Goal: Transaction & Acquisition: Obtain resource

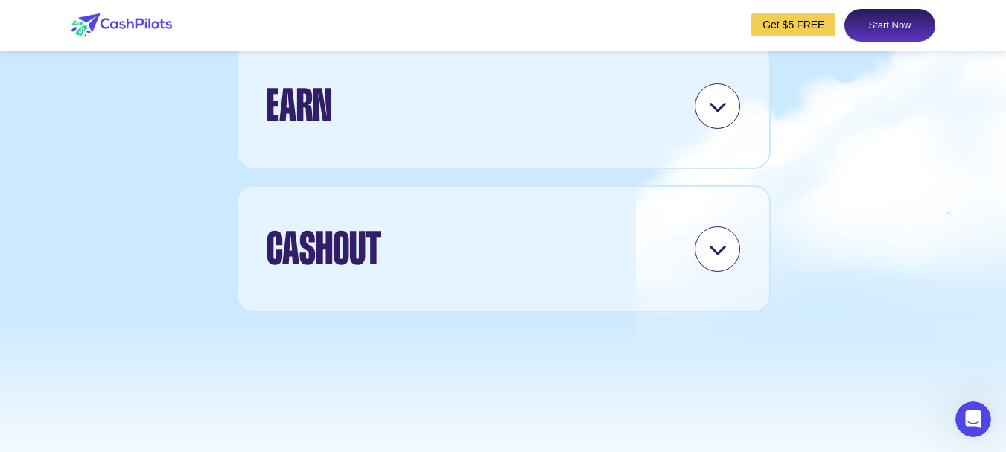
scroll to position [4607, 0]
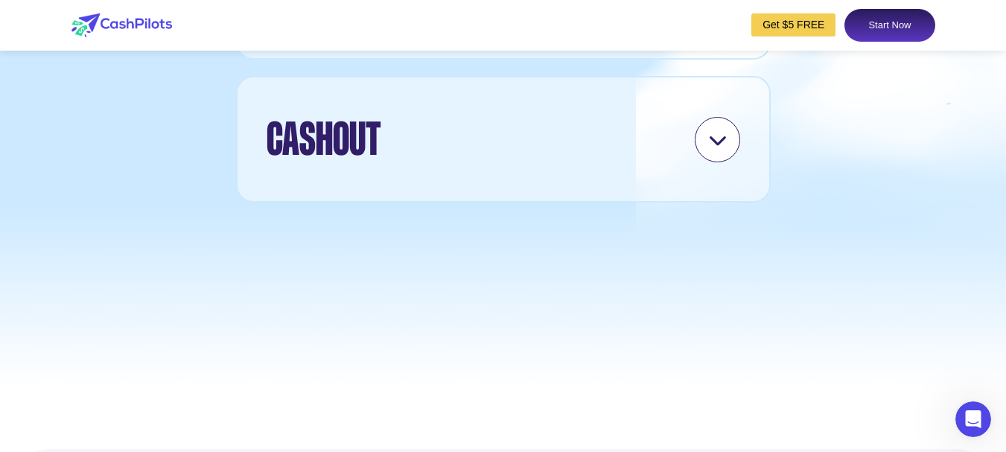
click at [782, 21] on link "Get $5 FREE" at bounding box center [793, 24] width 84 height 23
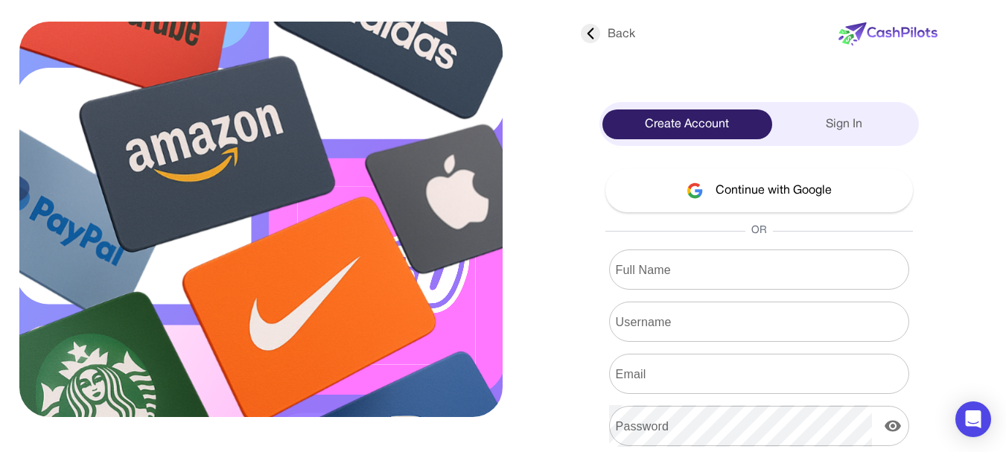
click at [752, 191] on button "Continue with Google" at bounding box center [758, 190] width 307 height 44
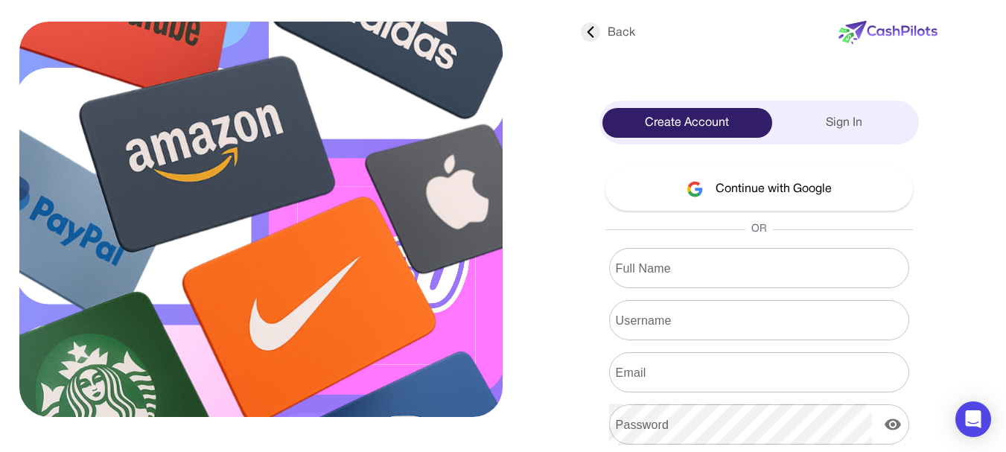
scroll to position [125, 0]
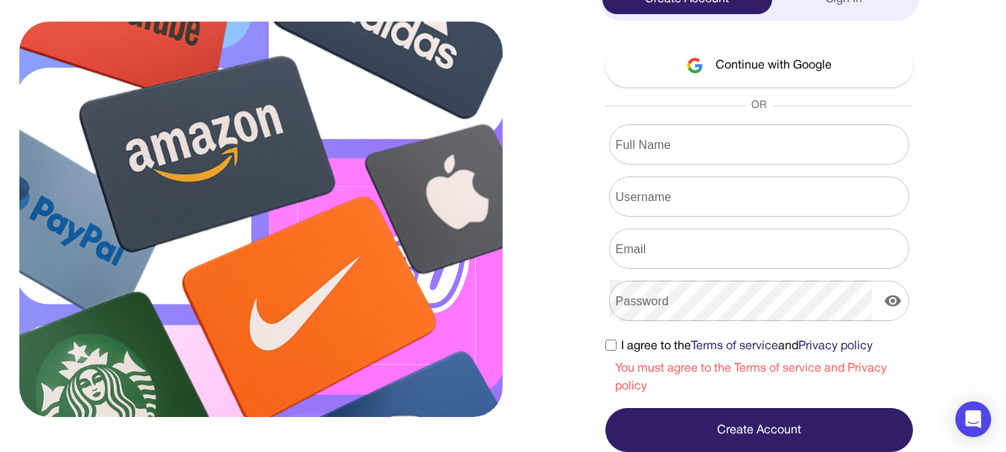
click at [790, 65] on button "Continue with Google" at bounding box center [758, 65] width 307 height 44
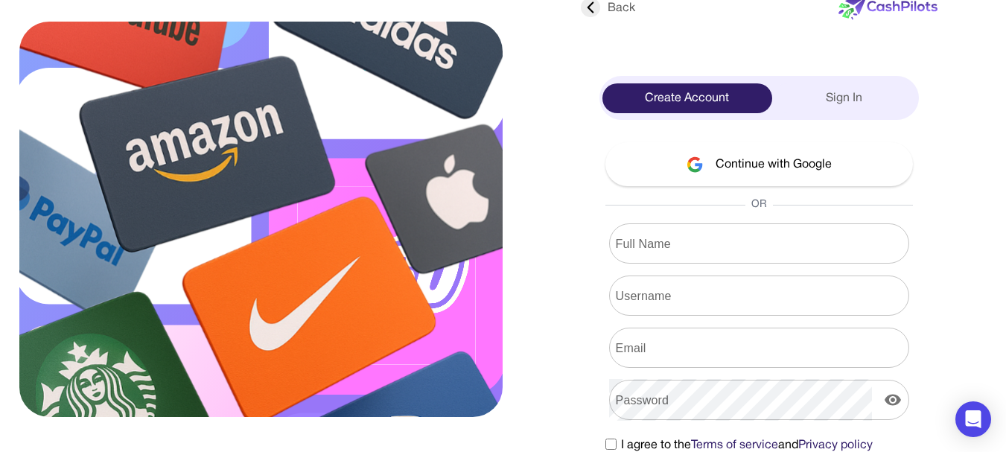
scroll to position [0, 0]
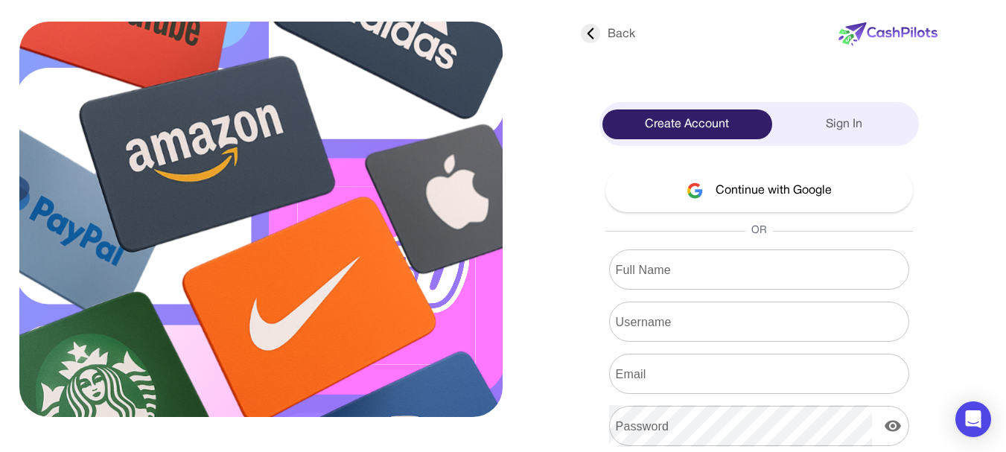
click at [779, 187] on button "Continue with Google" at bounding box center [758, 190] width 307 height 44
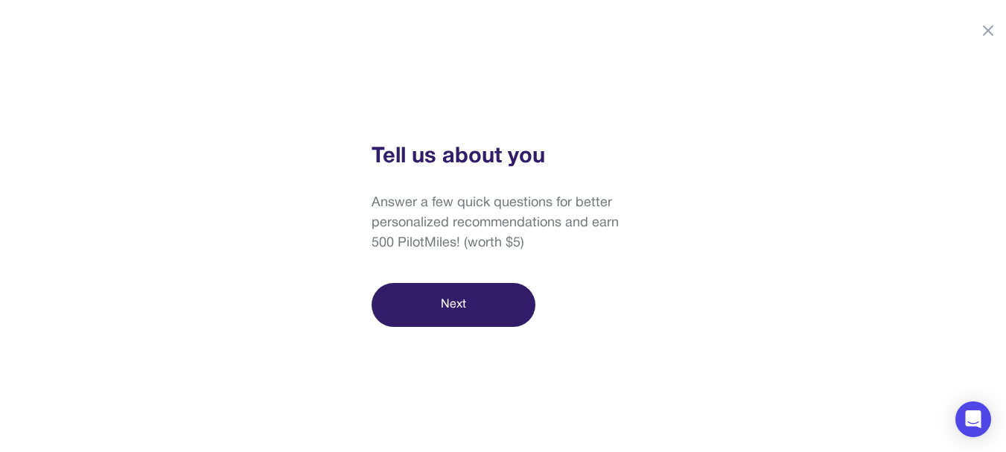
click at [456, 298] on button "Next" at bounding box center [453, 305] width 164 height 44
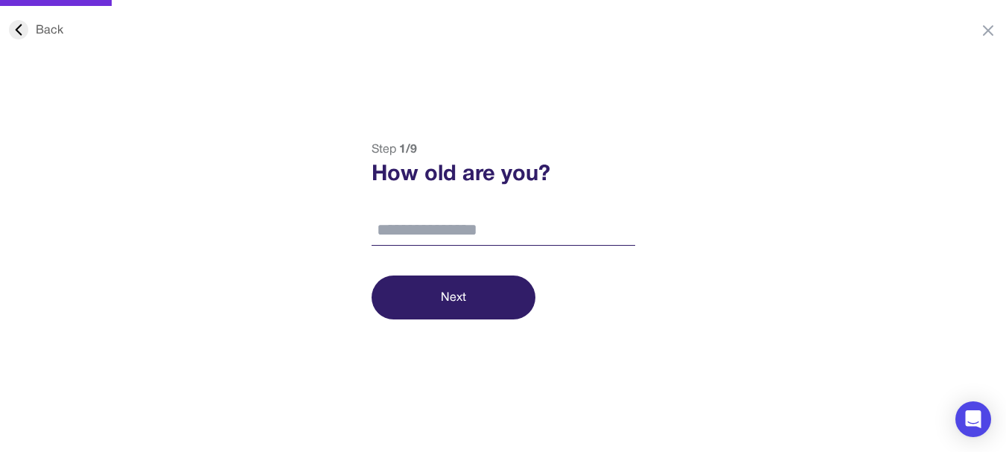
click at [438, 227] on input "number" at bounding box center [502, 230] width 263 height 31
type input "**"
click at [463, 295] on button "Next" at bounding box center [453, 297] width 164 height 44
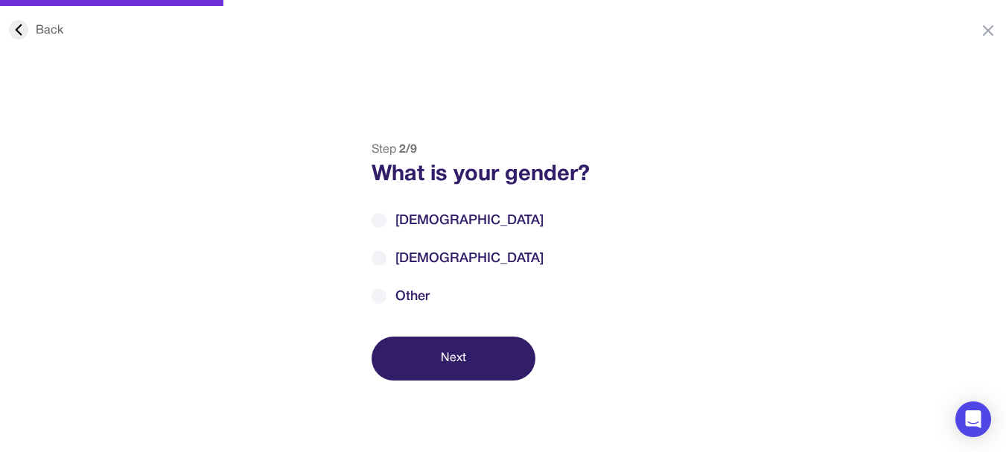
click at [418, 253] on span "[DEMOGRAPHIC_DATA]" at bounding box center [469, 259] width 148 height 20
click at [472, 366] on button "Next" at bounding box center [453, 358] width 164 height 44
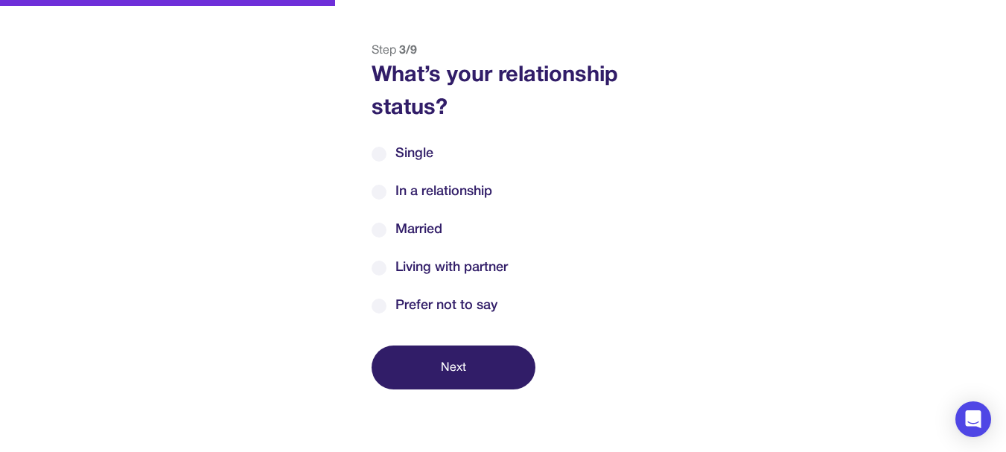
scroll to position [129, 0]
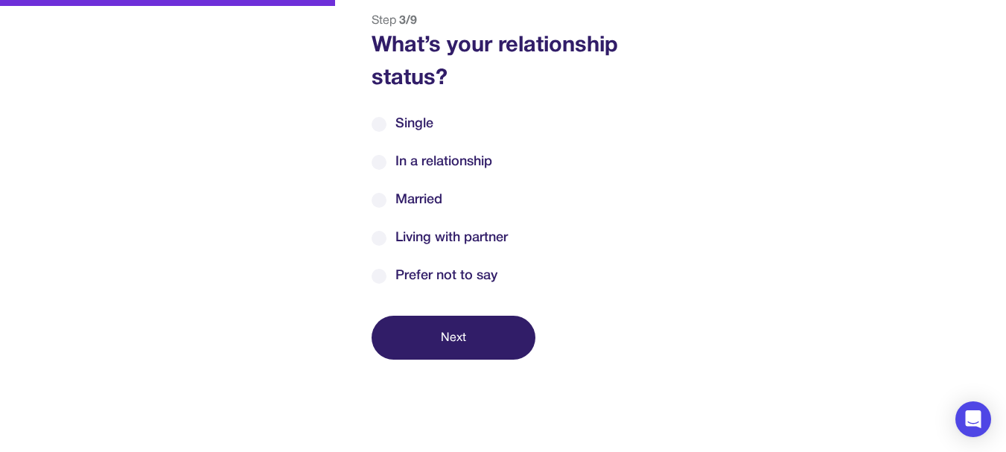
click at [477, 233] on span "Living with partner" at bounding box center [451, 238] width 112 height 20
click at [468, 333] on button "Next" at bounding box center [453, 338] width 164 height 44
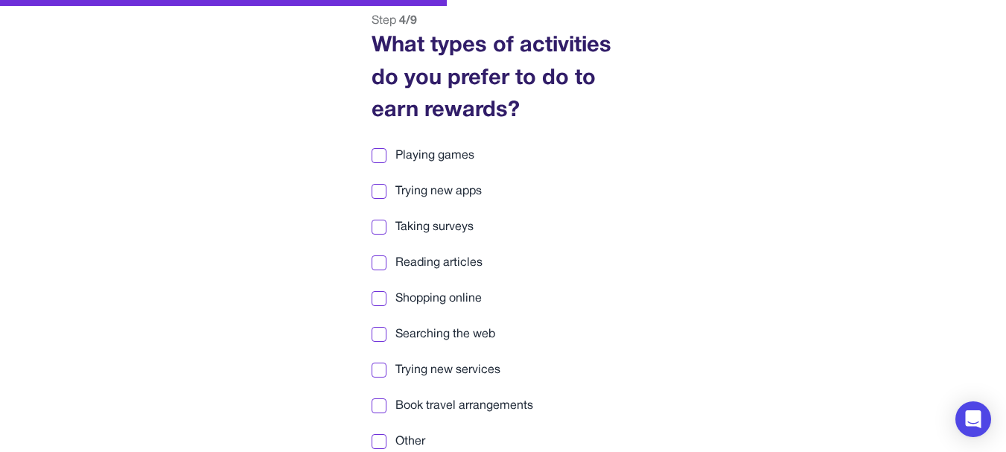
click at [378, 226] on div at bounding box center [379, 227] width 10 height 10
click at [380, 264] on div at bounding box center [379, 263] width 10 height 10
click at [375, 333] on div at bounding box center [379, 334] width 10 height 10
click at [382, 368] on div at bounding box center [379, 370] width 10 height 10
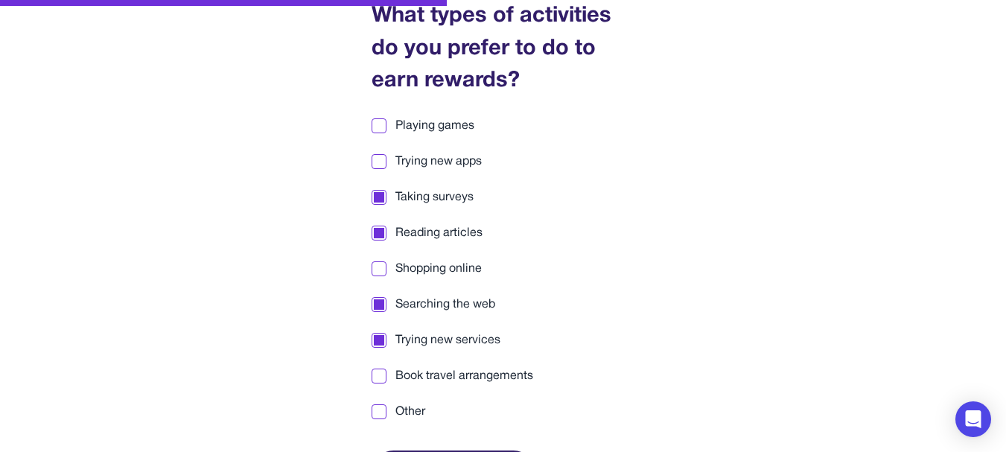
scroll to position [212, 0]
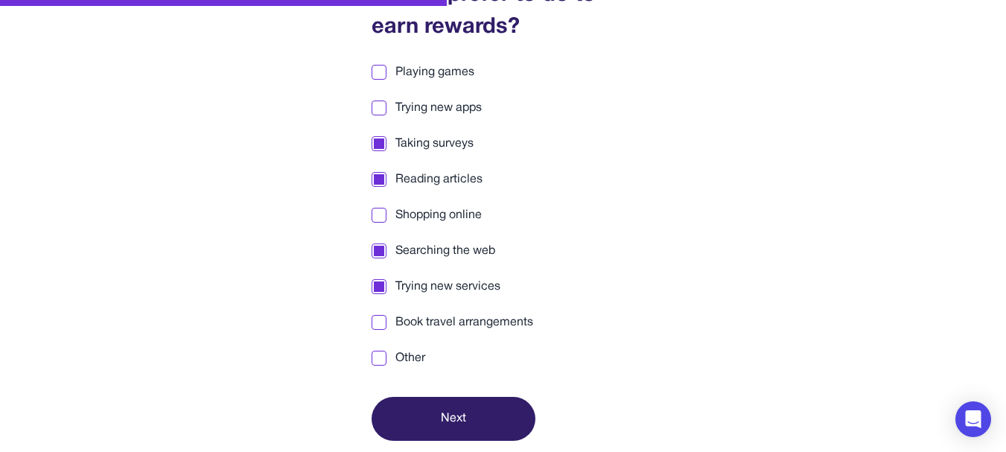
click at [487, 418] on button "Next" at bounding box center [453, 419] width 164 height 44
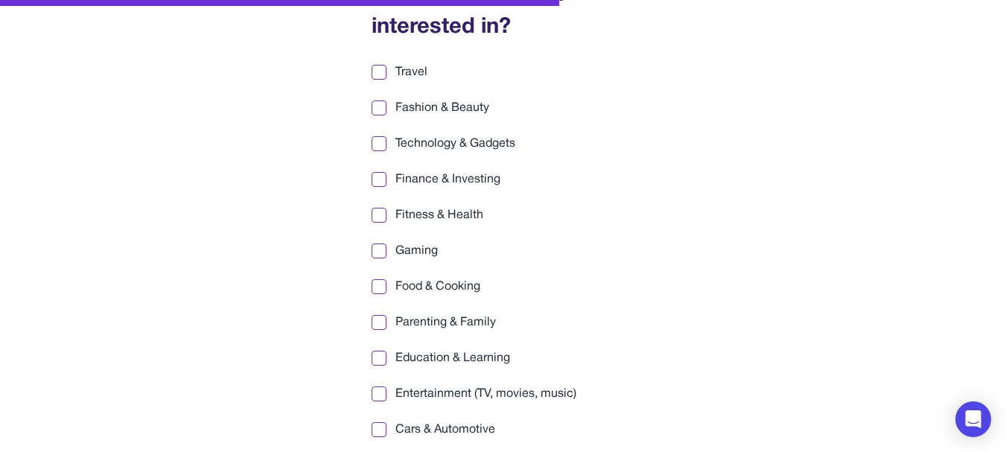
click at [382, 70] on div at bounding box center [379, 72] width 10 height 10
click at [379, 110] on div at bounding box center [379, 108] width 10 height 10
click at [383, 144] on div at bounding box center [379, 143] width 10 height 10
click at [381, 180] on div at bounding box center [379, 179] width 10 height 10
click at [381, 214] on div at bounding box center [379, 215] width 10 height 10
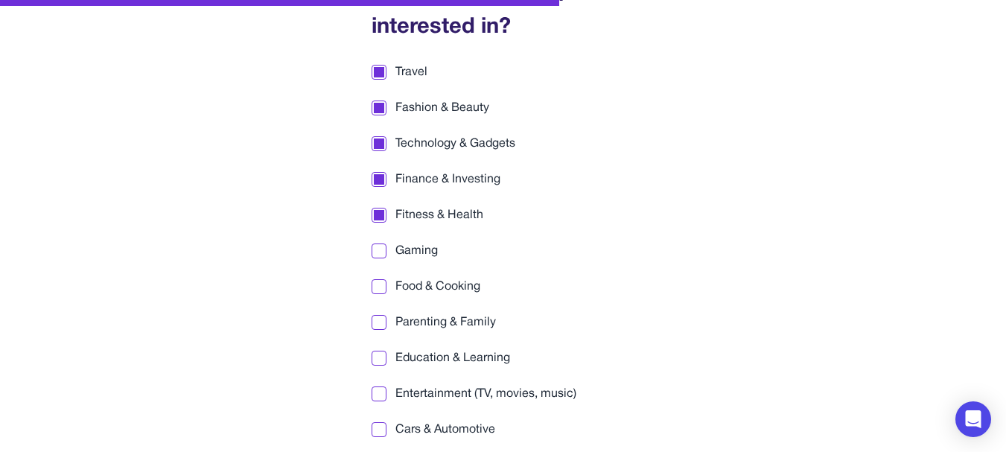
click at [380, 283] on div at bounding box center [379, 286] width 10 height 10
click at [383, 318] on div at bounding box center [379, 322] width 10 height 10
click at [384, 357] on div at bounding box center [378, 358] width 15 height 15
click at [377, 394] on div at bounding box center [379, 394] width 10 height 10
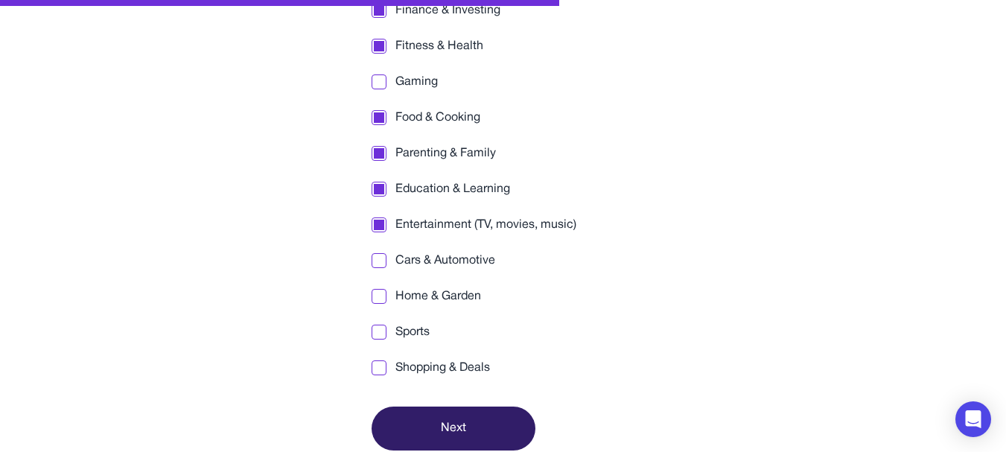
scroll to position [391, 0]
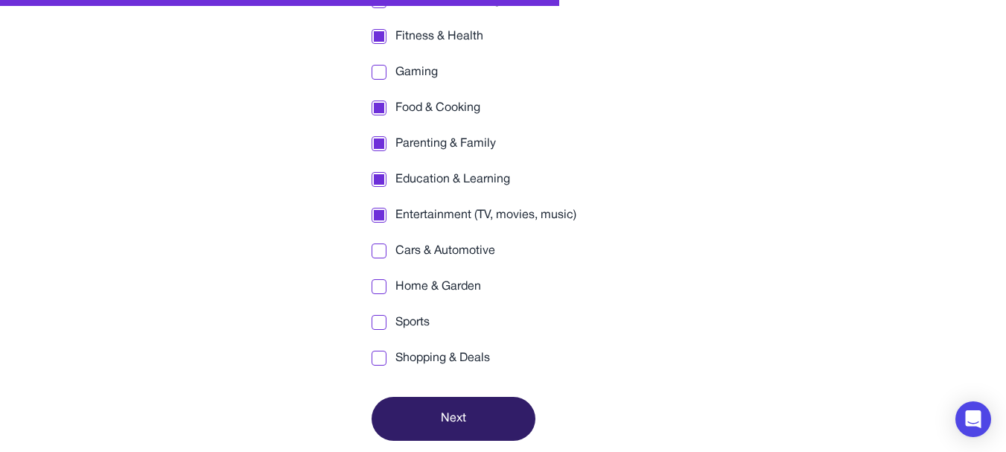
click at [461, 415] on button "Next" at bounding box center [453, 419] width 164 height 44
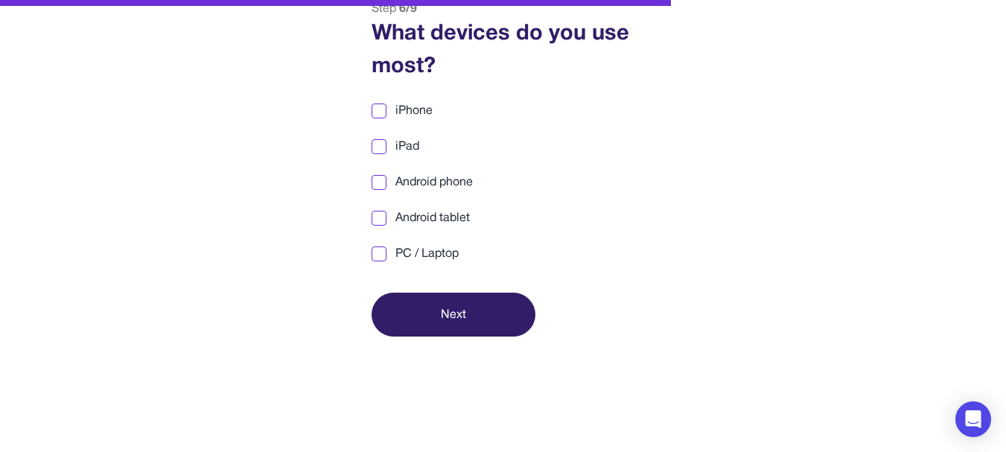
scroll to position [141, 0]
click at [378, 252] on div at bounding box center [379, 254] width 10 height 10
click at [377, 182] on div at bounding box center [379, 182] width 10 height 10
click at [439, 311] on button "Next" at bounding box center [453, 315] width 164 height 44
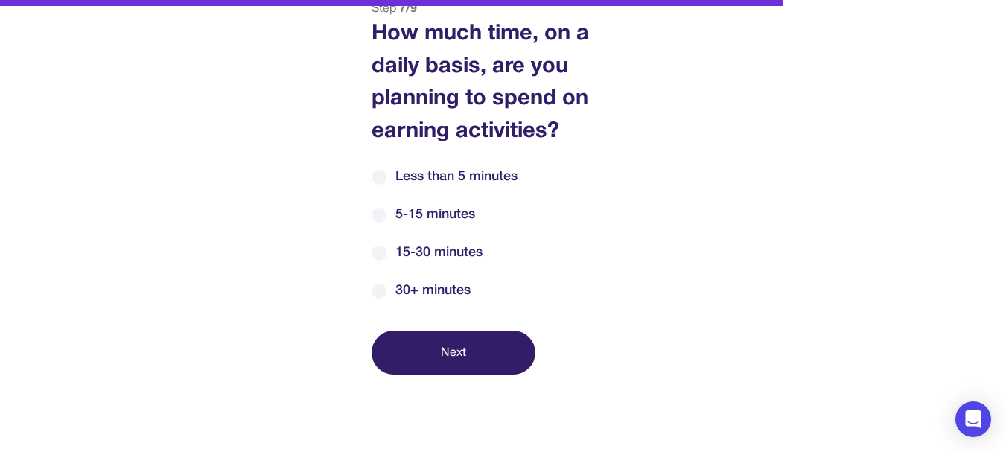
click at [382, 216] on div at bounding box center [378, 215] width 15 height 15
click at [449, 365] on button "Next" at bounding box center [453, 352] width 164 height 44
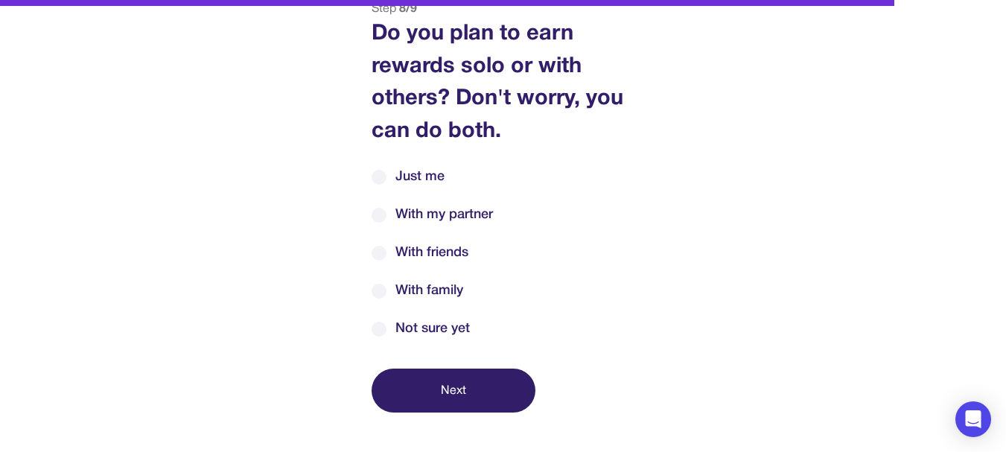
click at [383, 173] on div at bounding box center [378, 177] width 15 height 15
click at [385, 332] on div at bounding box center [378, 329] width 15 height 15
click at [377, 177] on div at bounding box center [378, 177] width 15 height 15
click at [459, 391] on button "Next" at bounding box center [453, 390] width 164 height 44
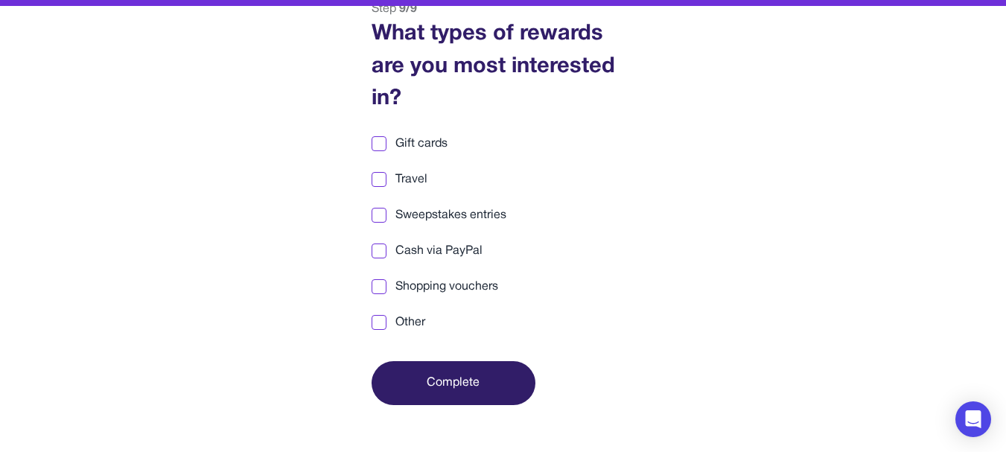
click at [381, 249] on div at bounding box center [379, 251] width 10 height 10
click at [454, 381] on button "Complete" at bounding box center [453, 383] width 164 height 44
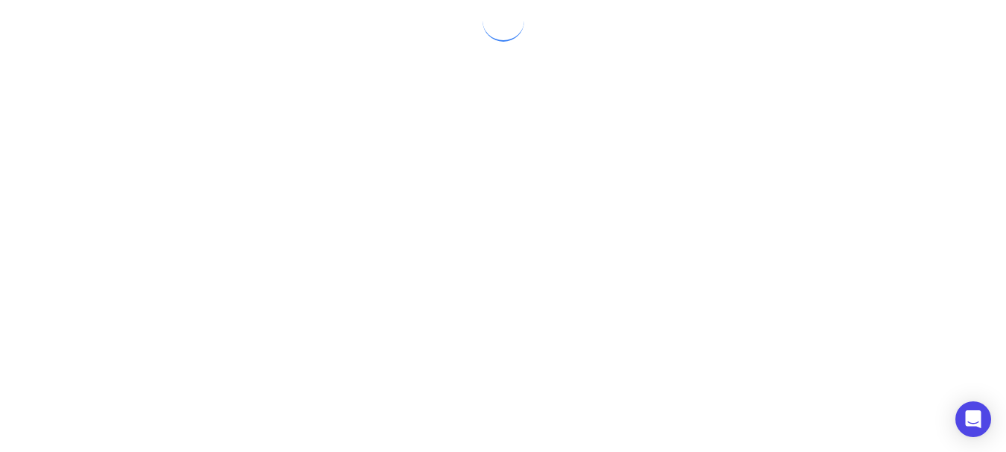
scroll to position [0, 0]
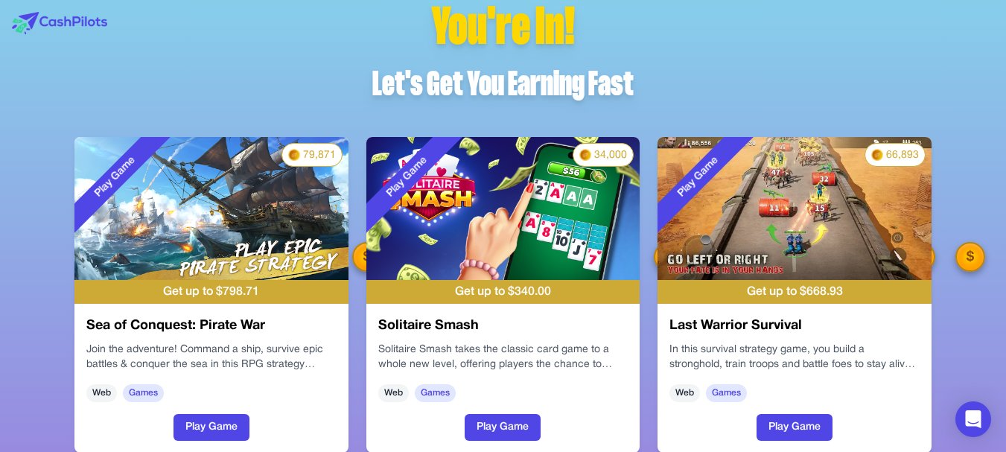
click at [77, 21] on img at bounding box center [59, 23] width 95 height 22
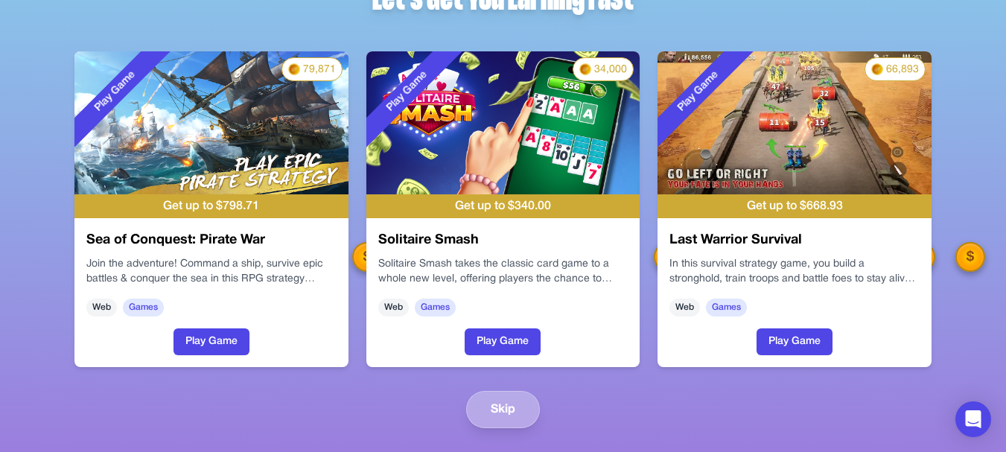
click at [501, 403] on button "Skip" at bounding box center [503, 409] width 74 height 37
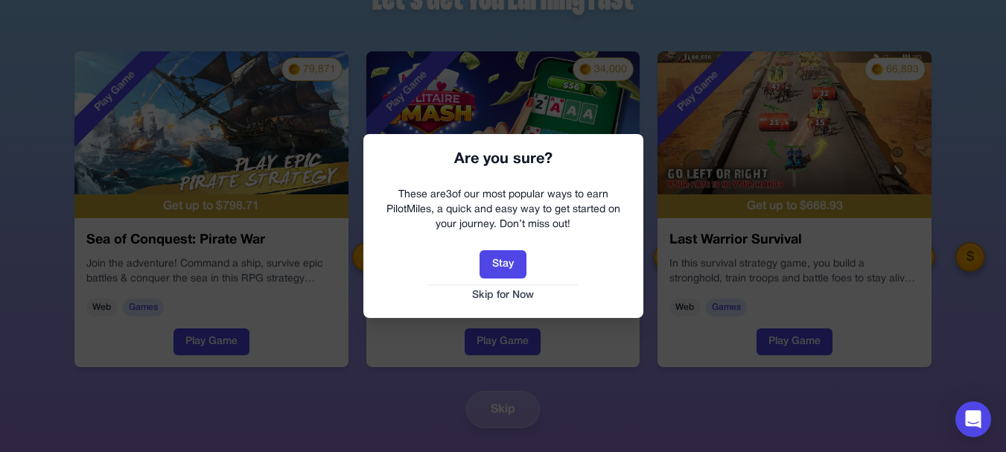
click at [501, 298] on button "Skip for Now" at bounding box center [503, 295] width 250 height 15
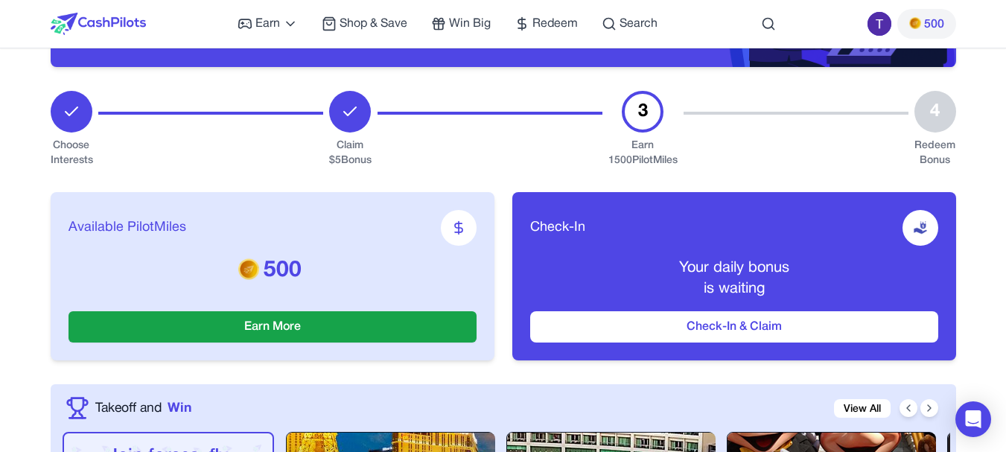
scroll to position [149, 0]
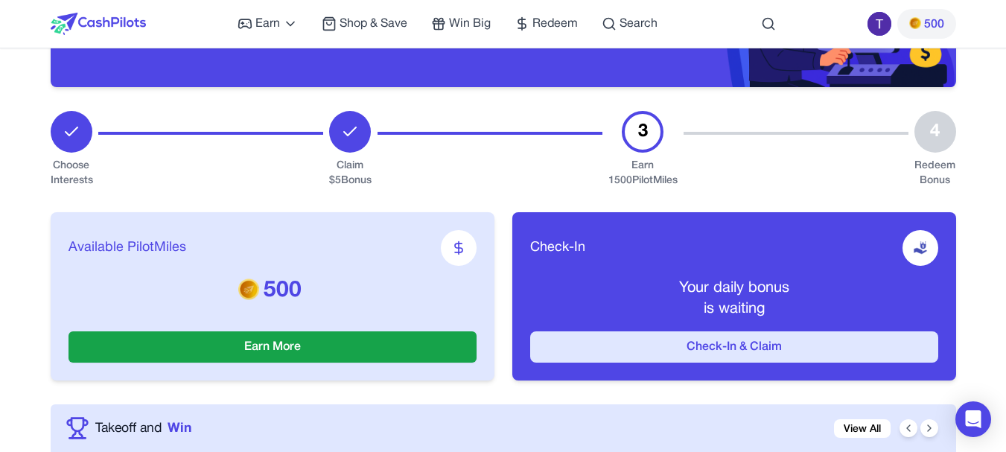
click at [731, 342] on button "Check-In & Claim" at bounding box center [734, 346] width 408 height 31
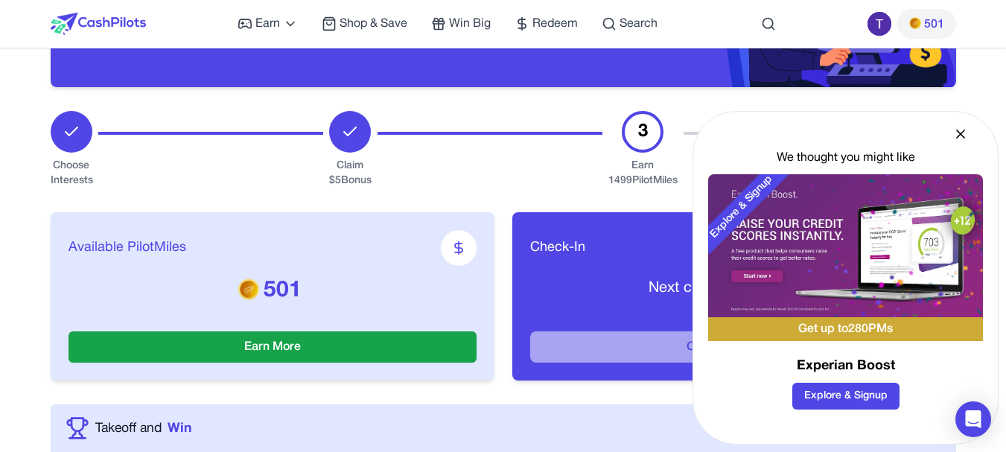
click at [962, 131] on icon at bounding box center [960, 134] width 15 height 15
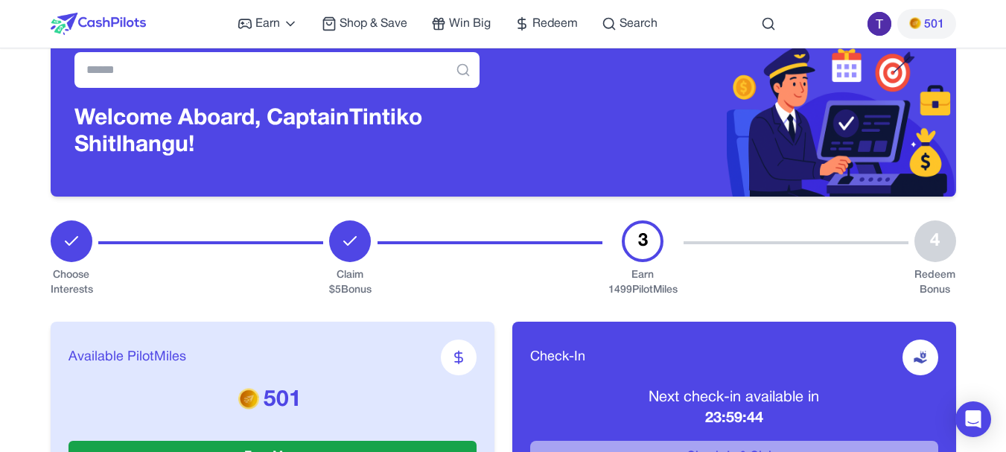
scroll to position [0, 0]
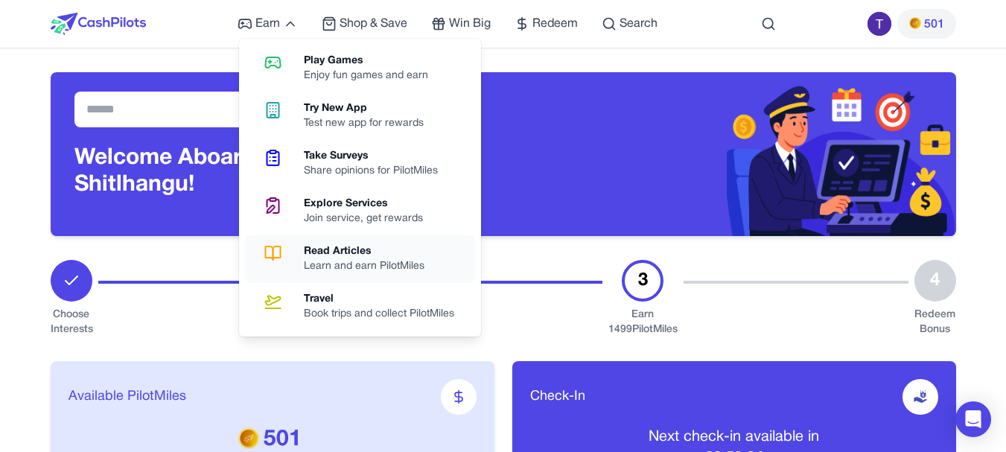
click at [325, 265] on div "Learn and earn PilotMiles" at bounding box center [370, 266] width 132 height 15
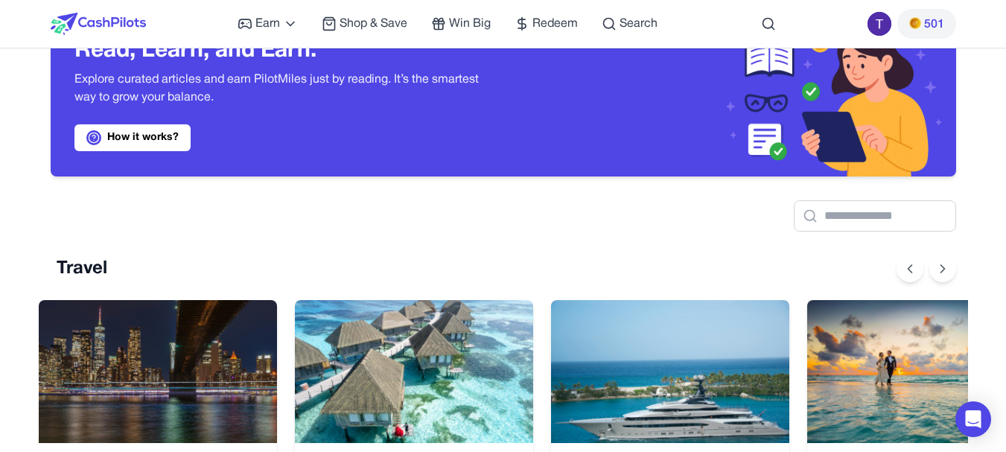
scroll to position [10, 0]
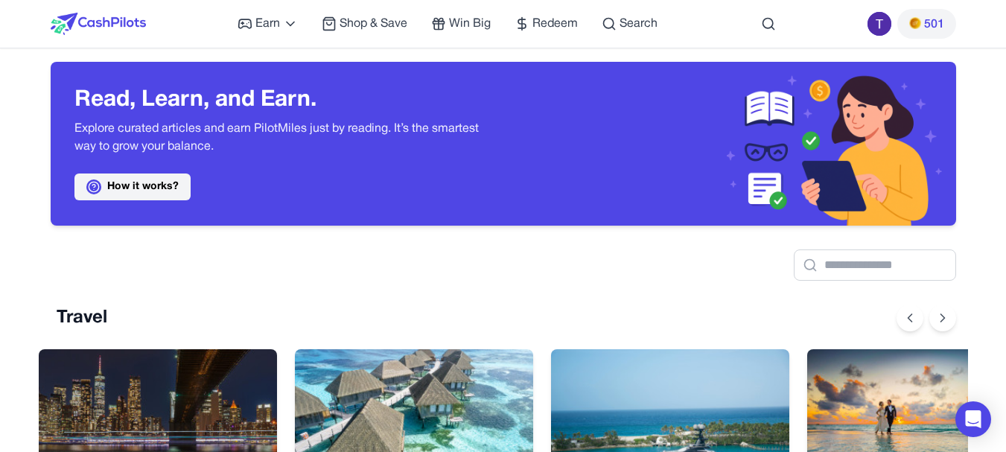
click at [141, 191] on link "How it works?" at bounding box center [132, 186] width 116 height 27
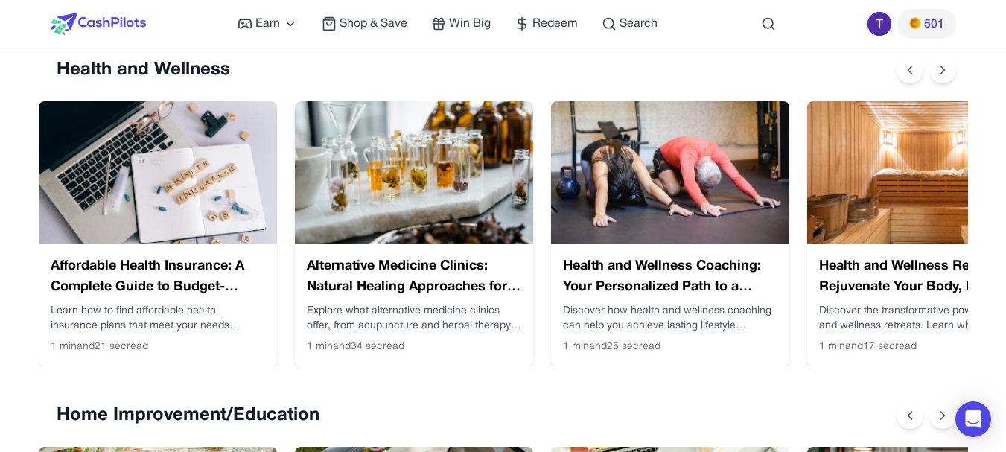
scroll to position [1966, 0]
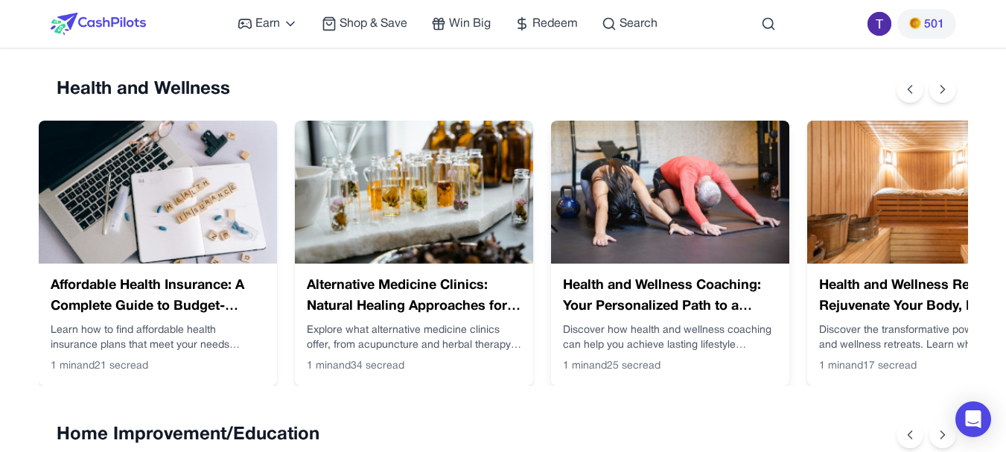
click at [662, 288] on h3 "Health and Wellness Coaching: Your Personalized Path to a Better Life" at bounding box center [670, 296] width 214 height 42
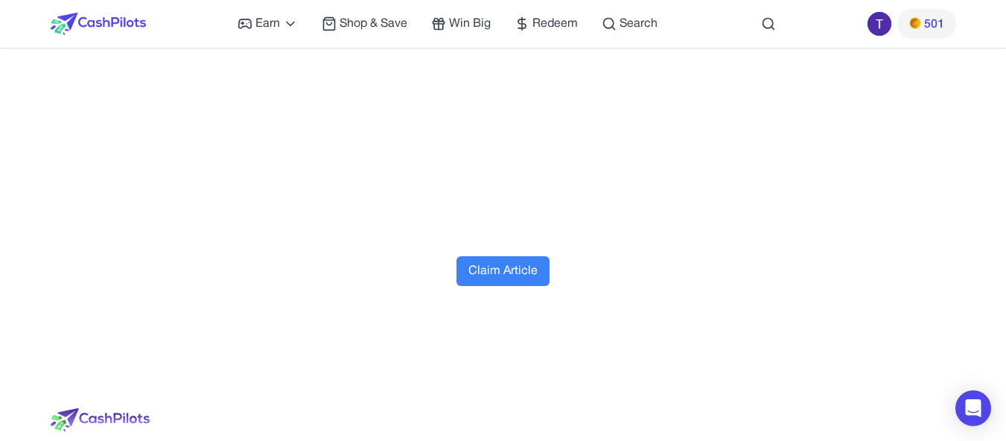
scroll to position [6299, 0]
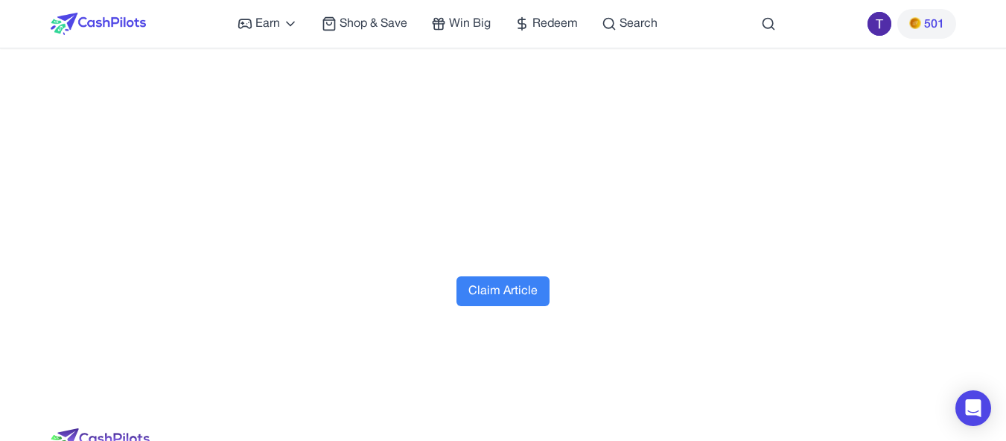
click at [525, 276] on button "Claim Article" at bounding box center [502, 291] width 93 height 30
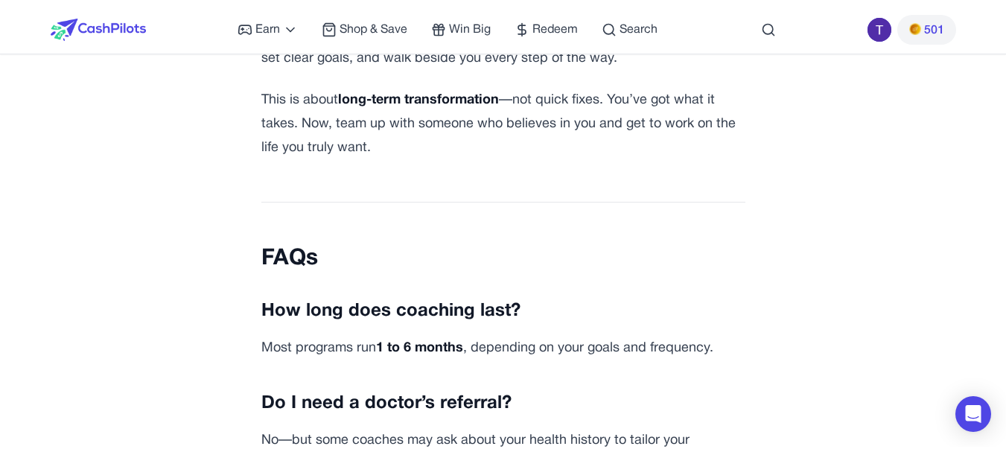
scroll to position [0, 0]
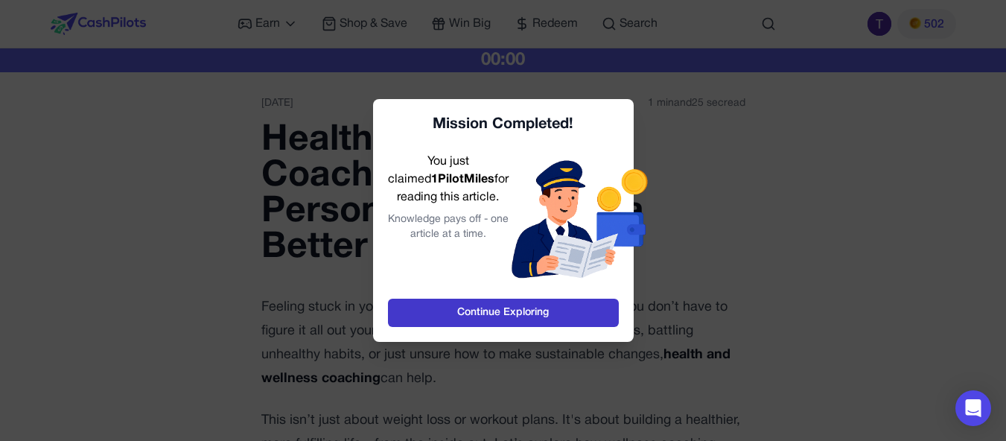
click at [515, 312] on link "Continue Exploring" at bounding box center [503, 312] width 231 height 28
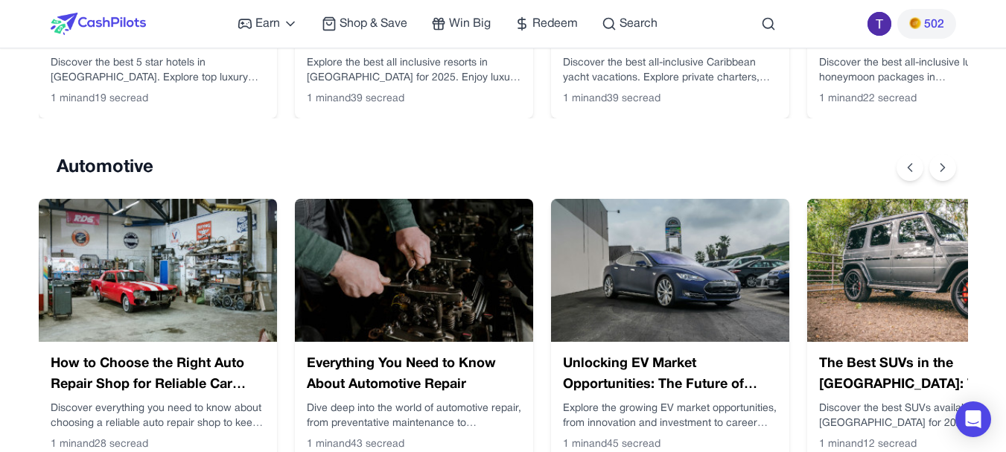
scroll to position [111, 0]
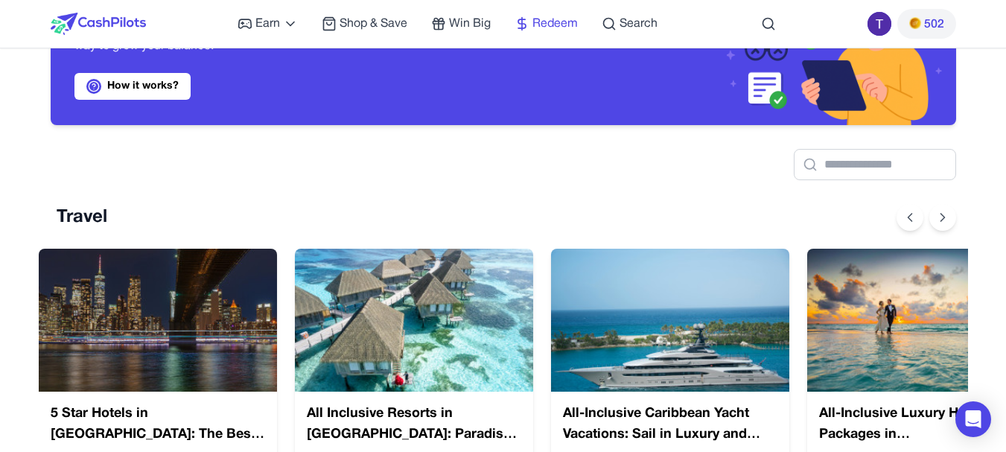
click at [554, 20] on span "Redeem" at bounding box center [554, 24] width 45 height 18
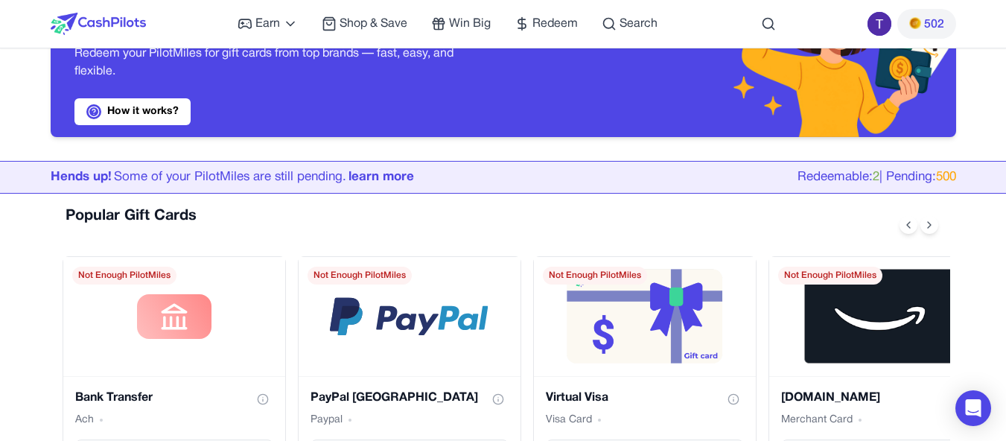
scroll to position [199, 0]
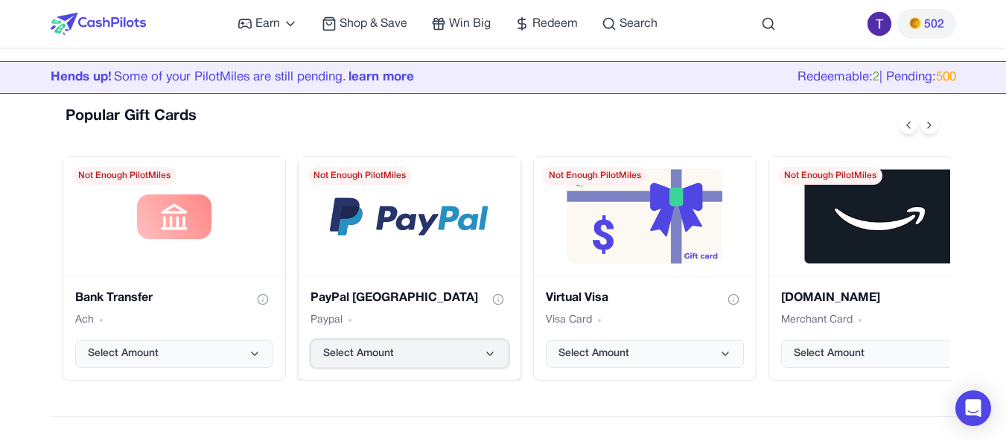
click at [489, 351] on icon "PayPal USA gift card" at bounding box center [490, 354] width 12 height 12
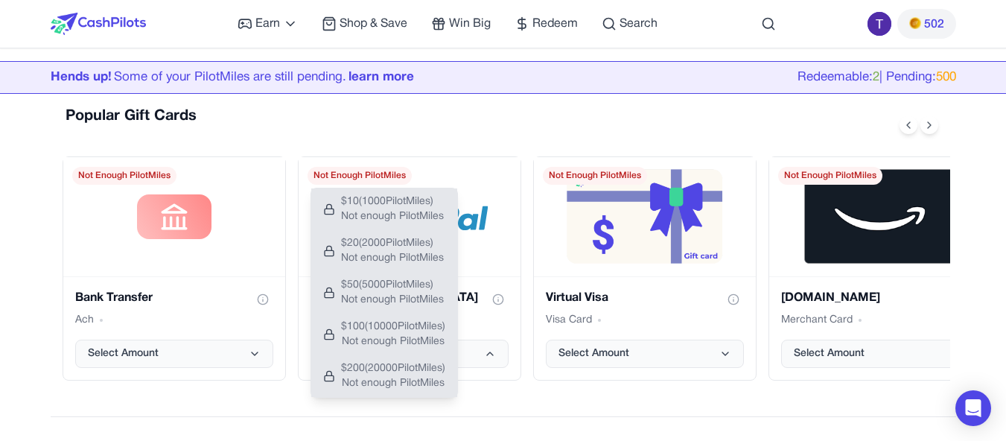
click at [517, 137] on div "Popular Gift Cards" at bounding box center [506, 125] width 887 height 39
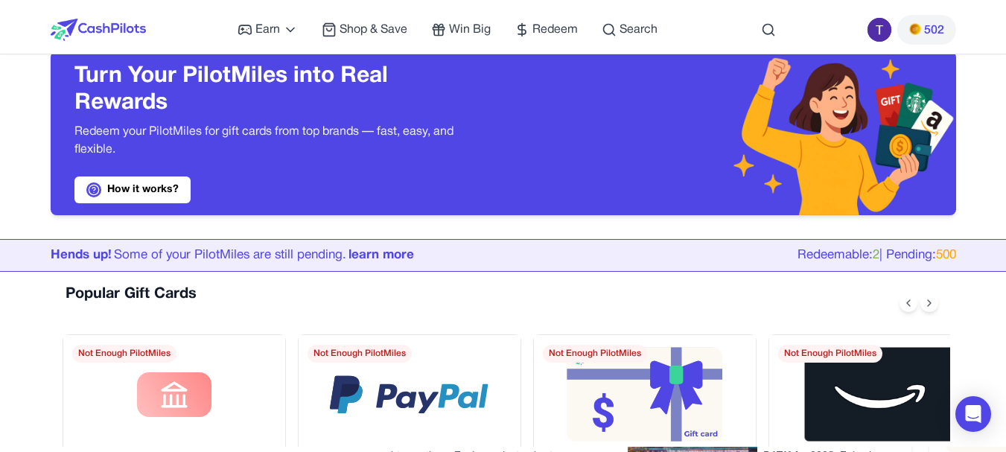
scroll to position [0, 0]
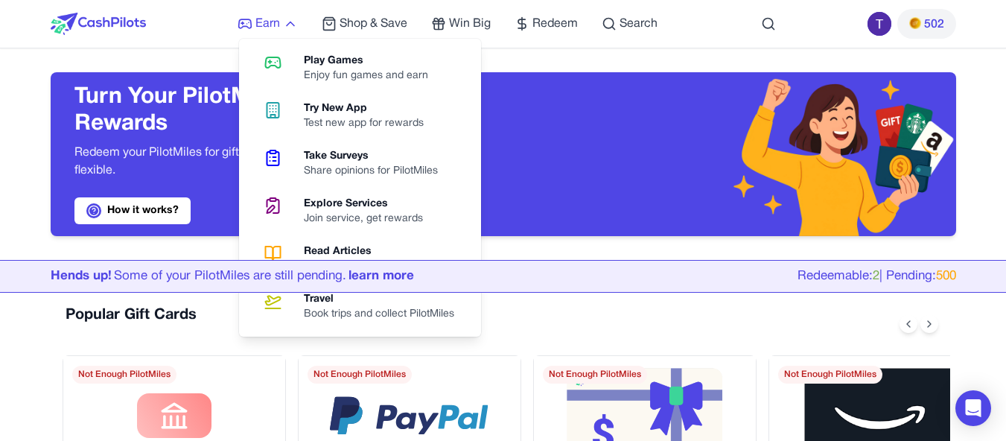
click at [290, 24] on icon at bounding box center [290, 23] width 15 height 15
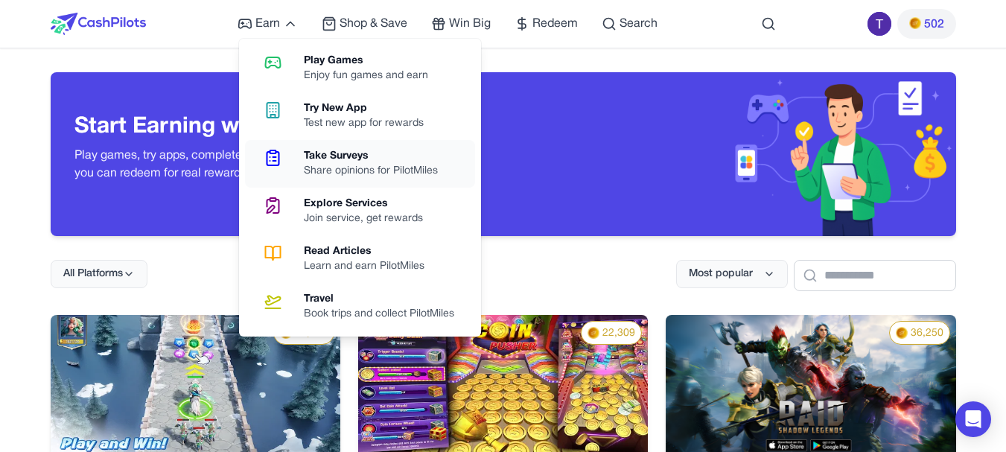
click at [368, 173] on div "Share opinions for PilotMiles" at bounding box center [377, 171] width 146 height 15
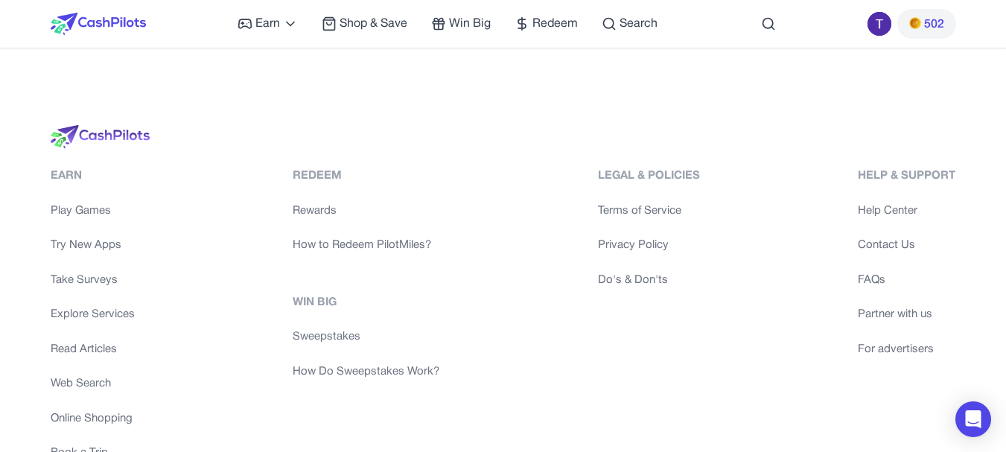
scroll to position [397, 0]
